Goal: Task Accomplishment & Management: Manage account settings

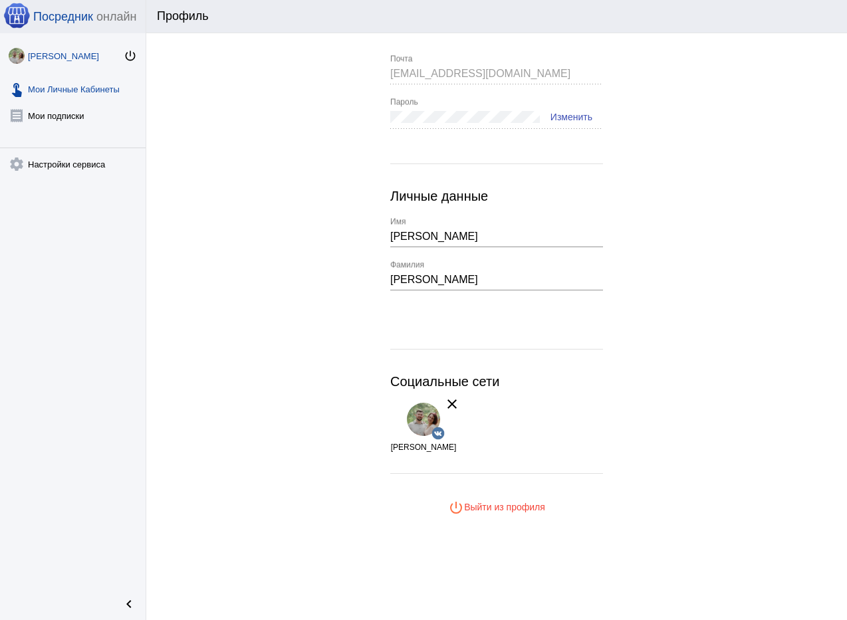
click at [94, 90] on link "touch_app Мои Личные Кабинеты" at bounding box center [73, 86] width 146 height 27
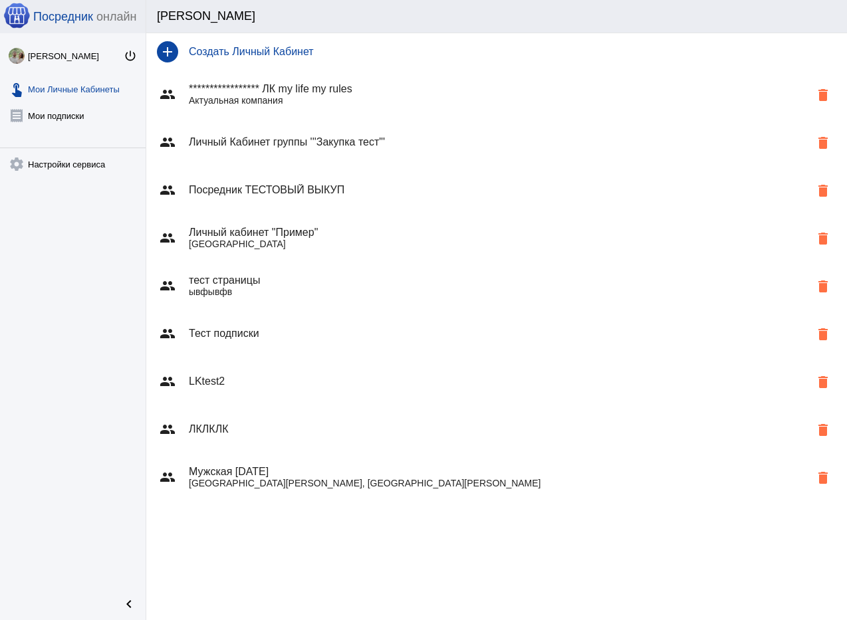
click at [298, 229] on h4 "Личный кабинет "Пример"" at bounding box center [499, 233] width 621 height 12
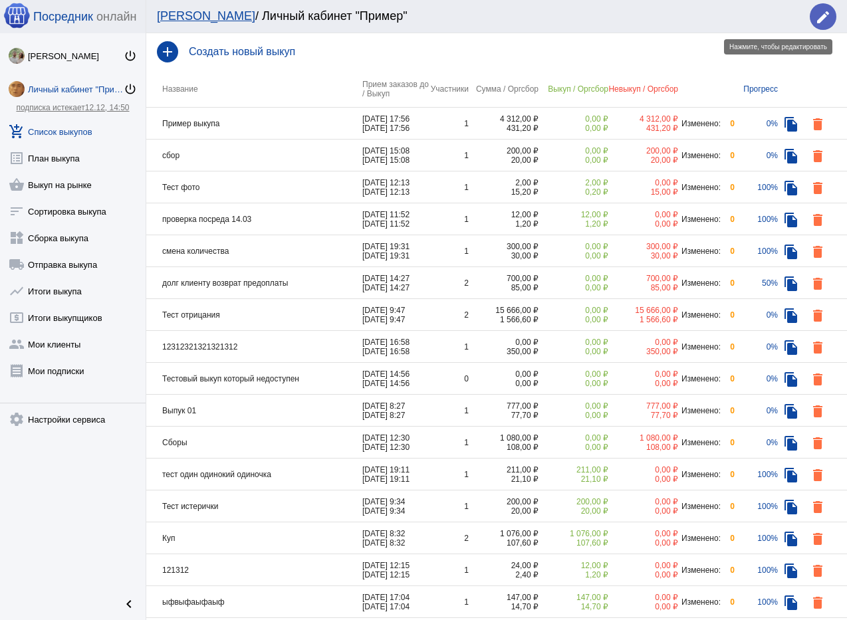
click at [827, 16] on mat-icon "edit" at bounding box center [823, 17] width 16 height 16
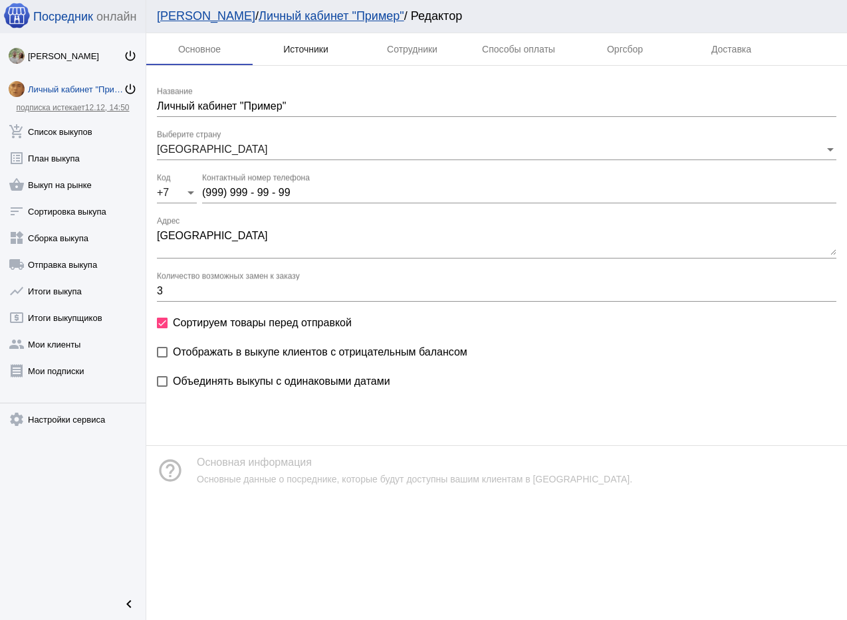
click at [332, 52] on div "Источники" at bounding box center [306, 49] width 106 height 32
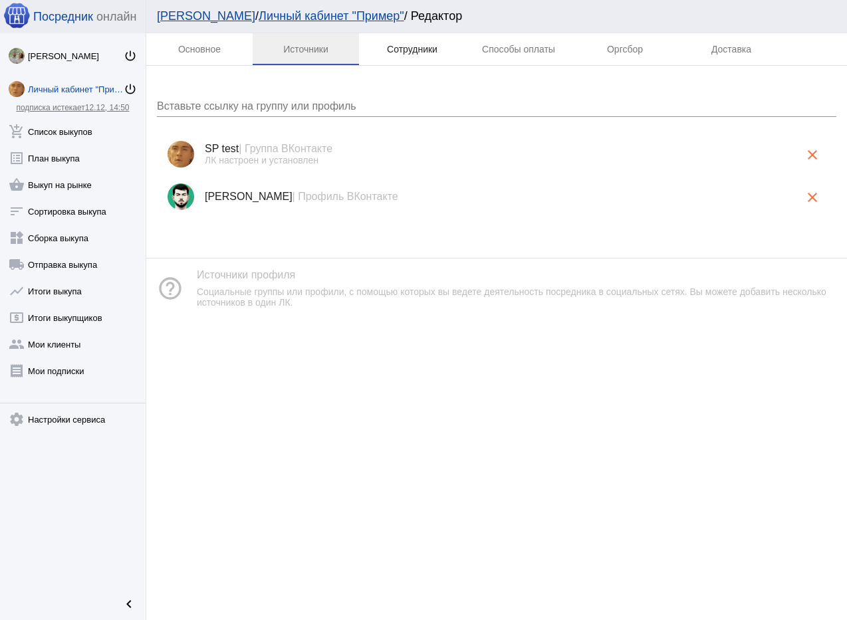
click at [397, 49] on div "Сотрудники" at bounding box center [412, 49] width 51 height 11
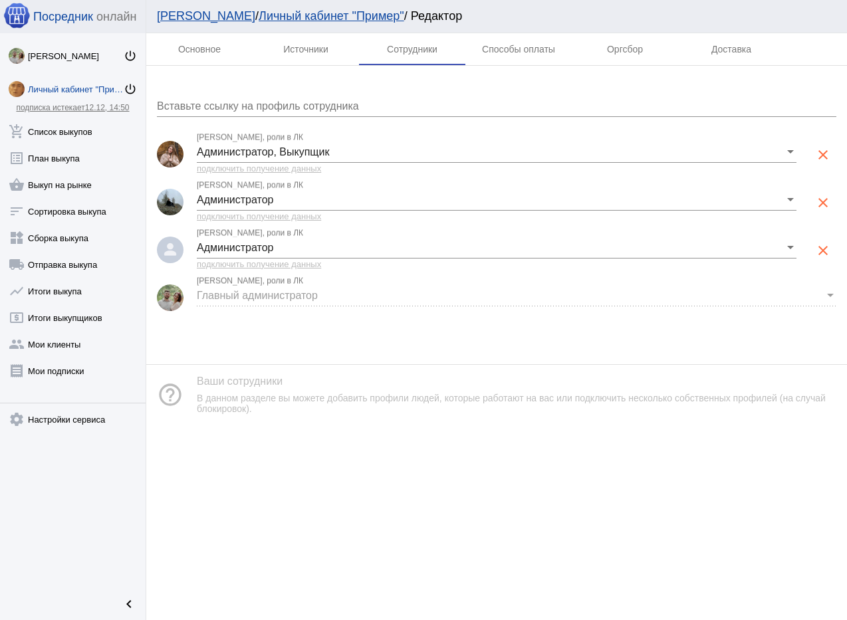
click at [367, 195] on div "Администратор" at bounding box center [491, 200] width 588 height 12
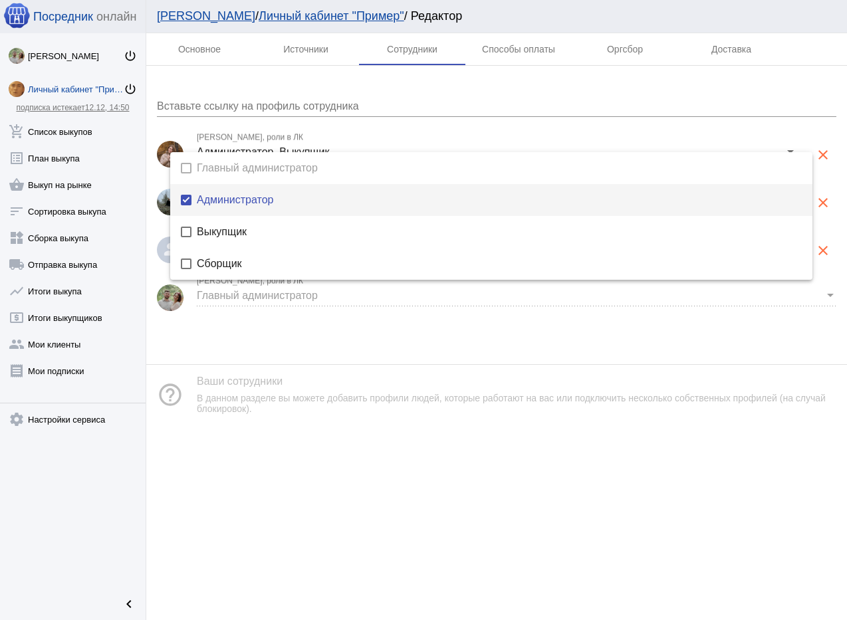
click at [362, 441] on div at bounding box center [423, 310] width 847 height 620
